Goal: Task Accomplishment & Management: Manage account settings

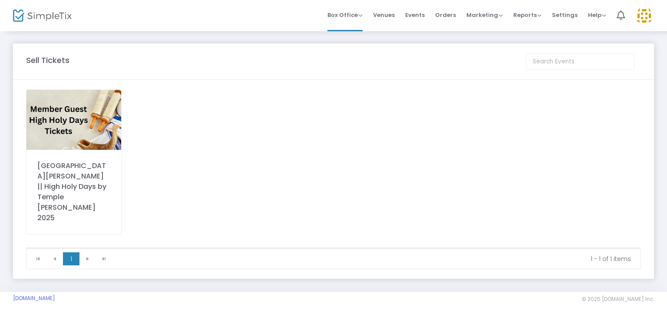
click at [90, 115] on img at bounding box center [74, 120] width 95 height 60
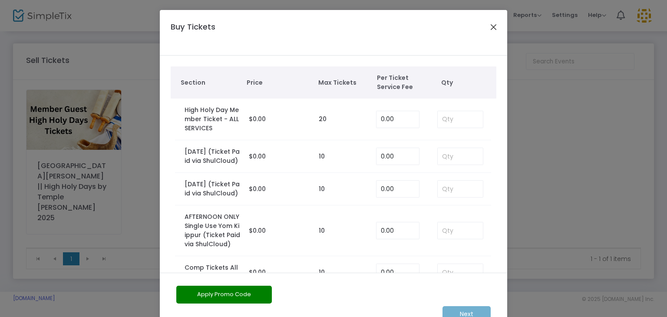
click at [489, 30] on button "Close" at bounding box center [493, 26] width 11 height 11
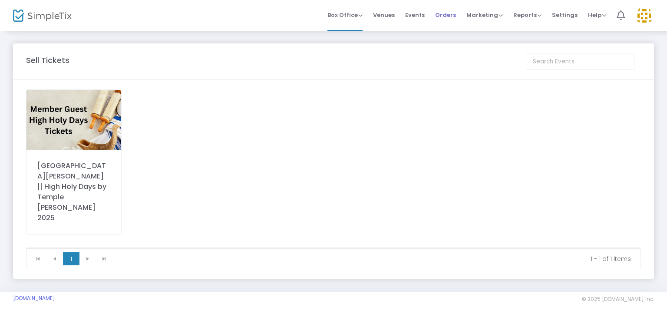
click at [450, 16] on span "Orders" at bounding box center [445, 15] width 21 height 22
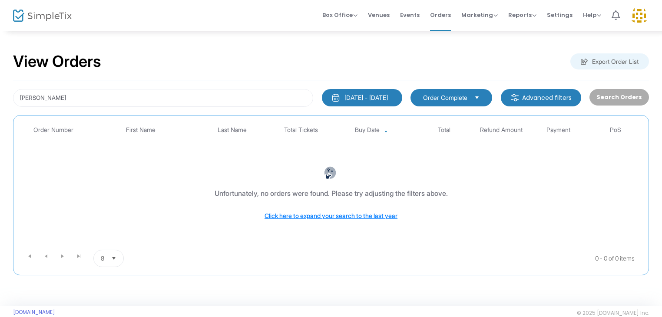
click at [162, 107] on div "[PERSON_NAME] [DATE] - [DATE] Last 30 Days [DATE] [DATE] This week This Month L…" at bounding box center [331, 177] width 636 height 195
drag, startPoint x: 150, startPoint y: 100, endPoint x: 0, endPoint y: 97, distance: 150.4
click at [0, 97] on div "View Orders Export Order List [PERSON_NAME] [DATE] - [DATE] Last 30 Days [DATE]…" at bounding box center [331, 168] width 662 height 276
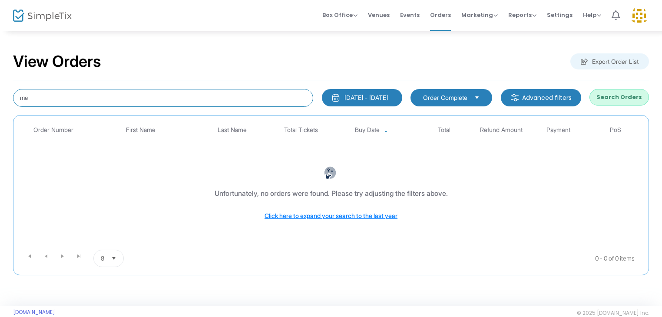
type input "m"
type input "[PERSON_NAME]"
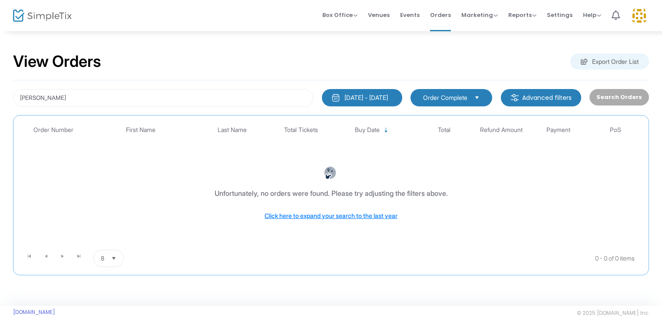
click at [644, 15] on img at bounding box center [640, 16] width 18 height 18
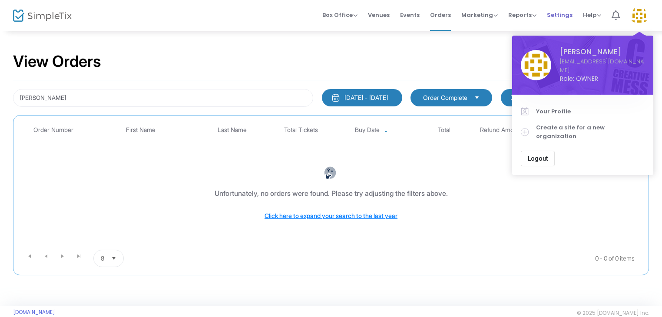
click at [564, 13] on span "Settings" at bounding box center [560, 15] width 26 height 22
